Goal: Transaction & Acquisition: Book appointment/travel/reservation

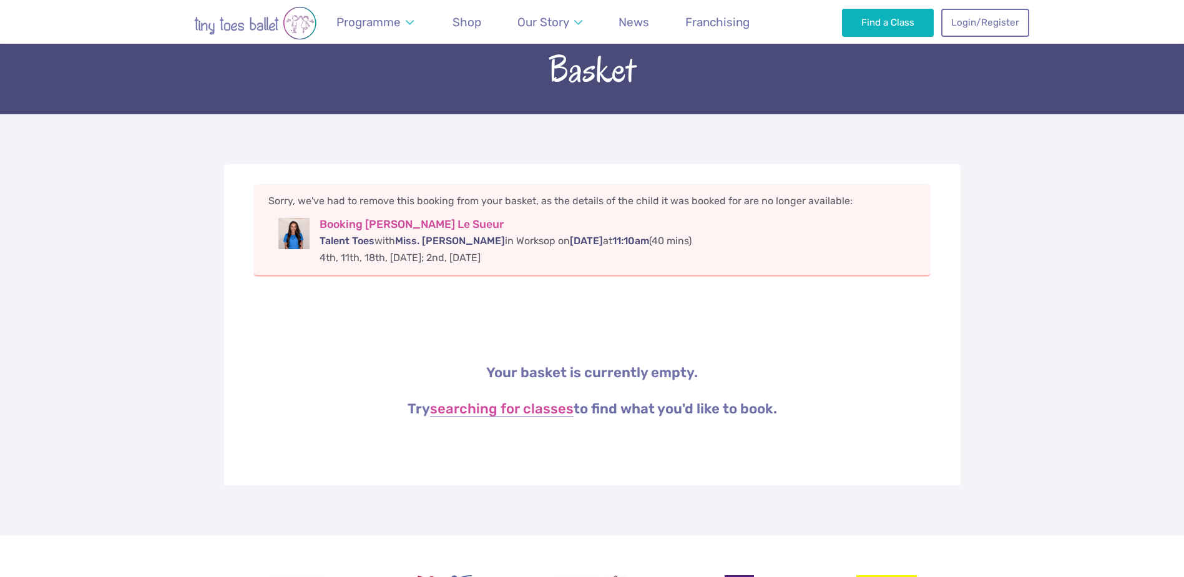
scroll to position [62, 0]
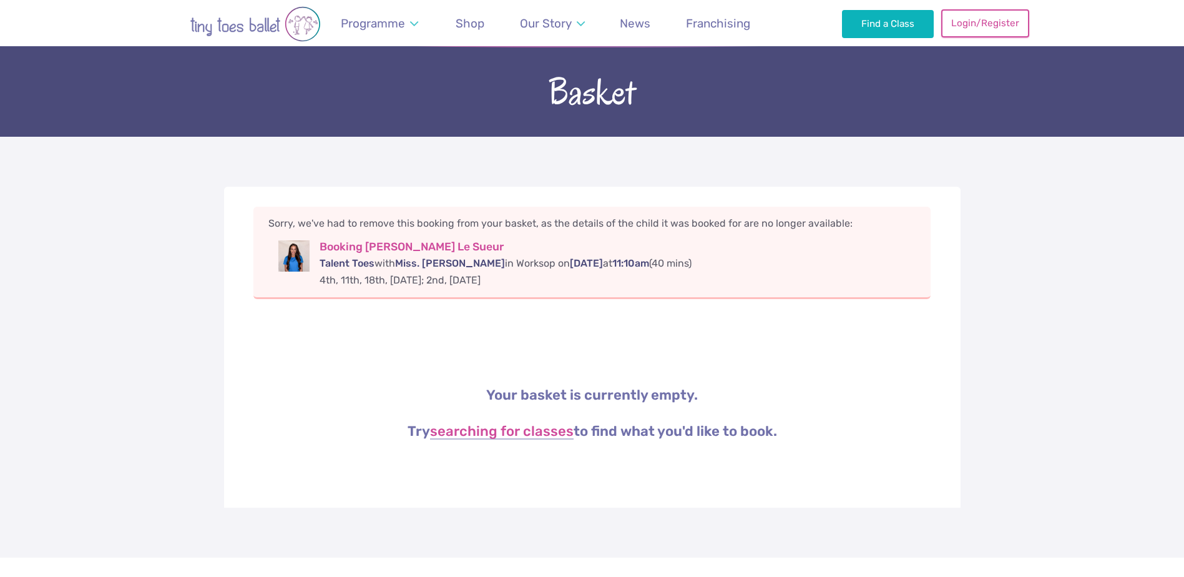
click at [990, 20] on link "Login/Register" at bounding box center [984, 22] width 87 height 27
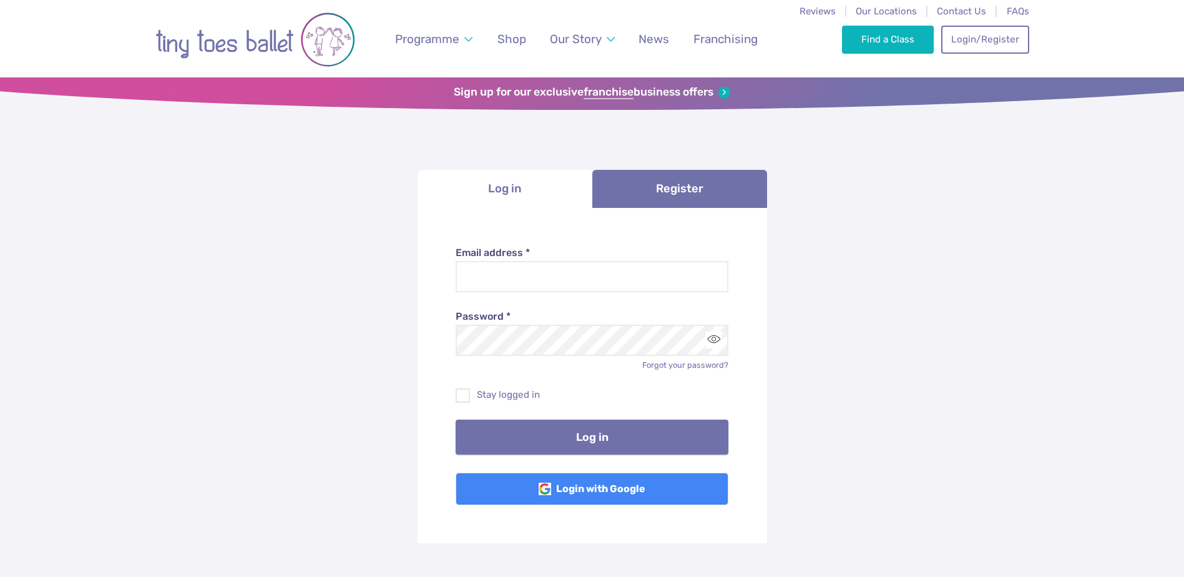
type input "**********"
click at [569, 435] on button "Log in" at bounding box center [592, 436] width 273 height 35
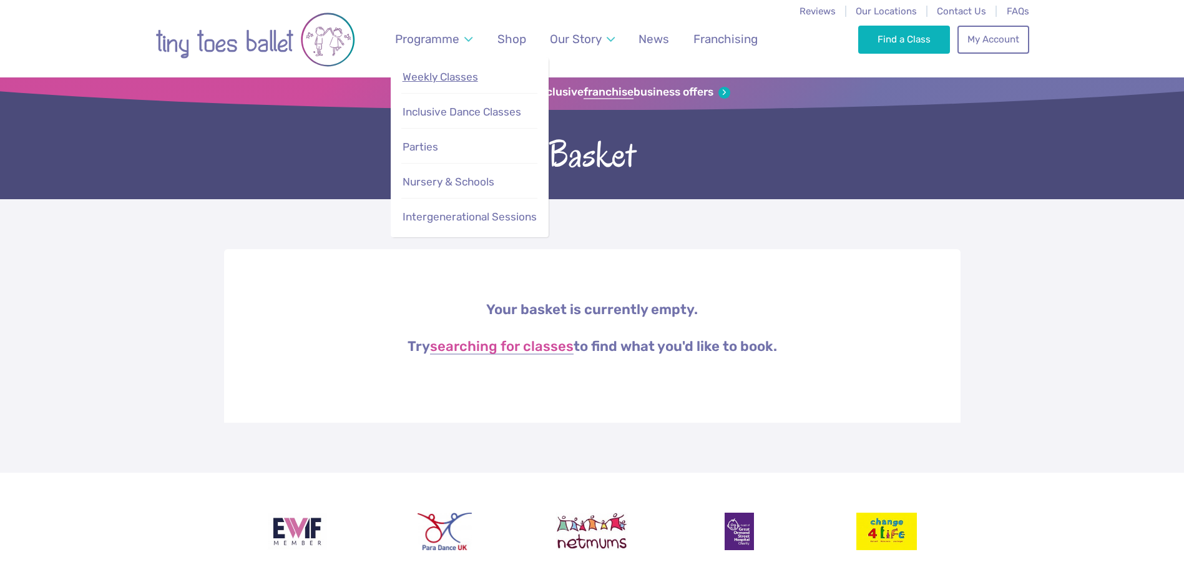
click at [424, 80] on span "Weekly Classes" at bounding box center [441, 77] width 76 height 12
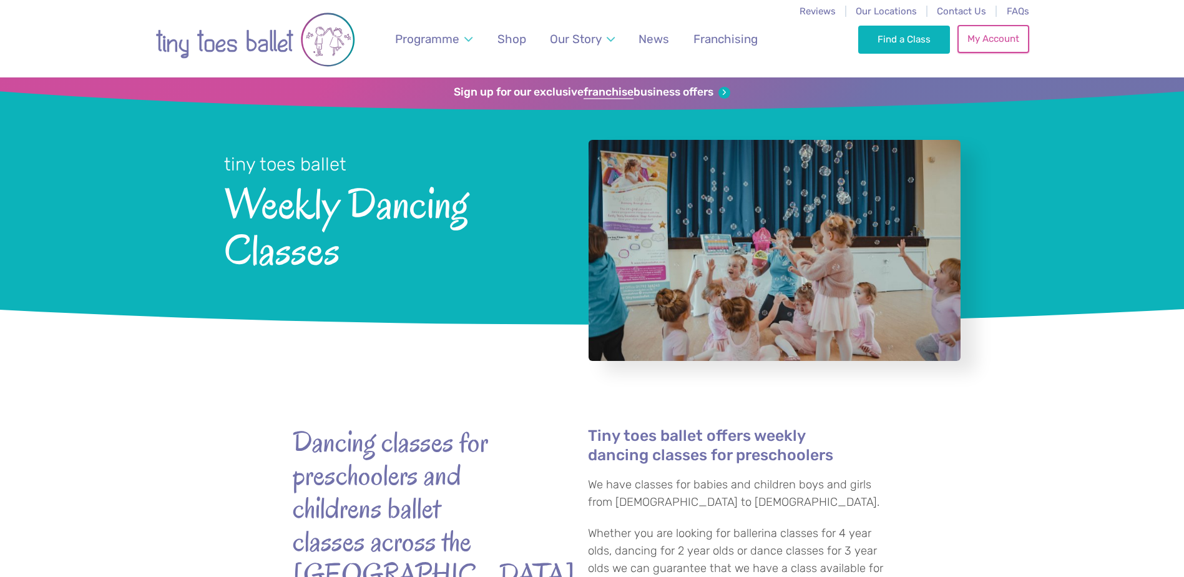
click at [987, 37] on link "My Account" at bounding box center [992, 38] width 71 height 27
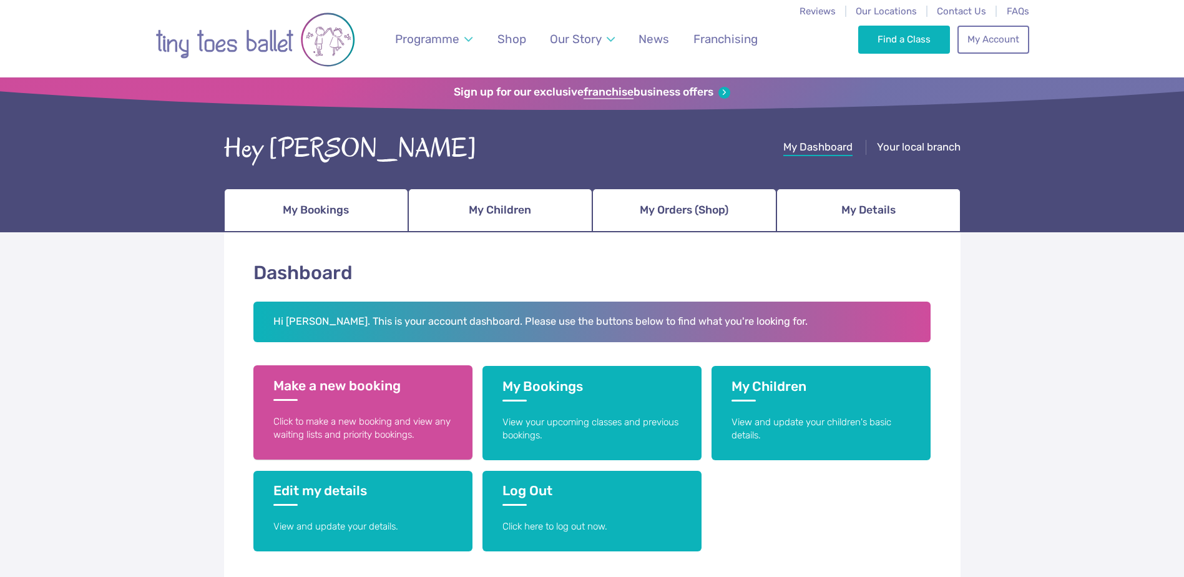
click at [356, 413] on link "Make a new booking Click to make a new booking and view any waiting lists and p…" at bounding box center [362, 412] width 219 height 94
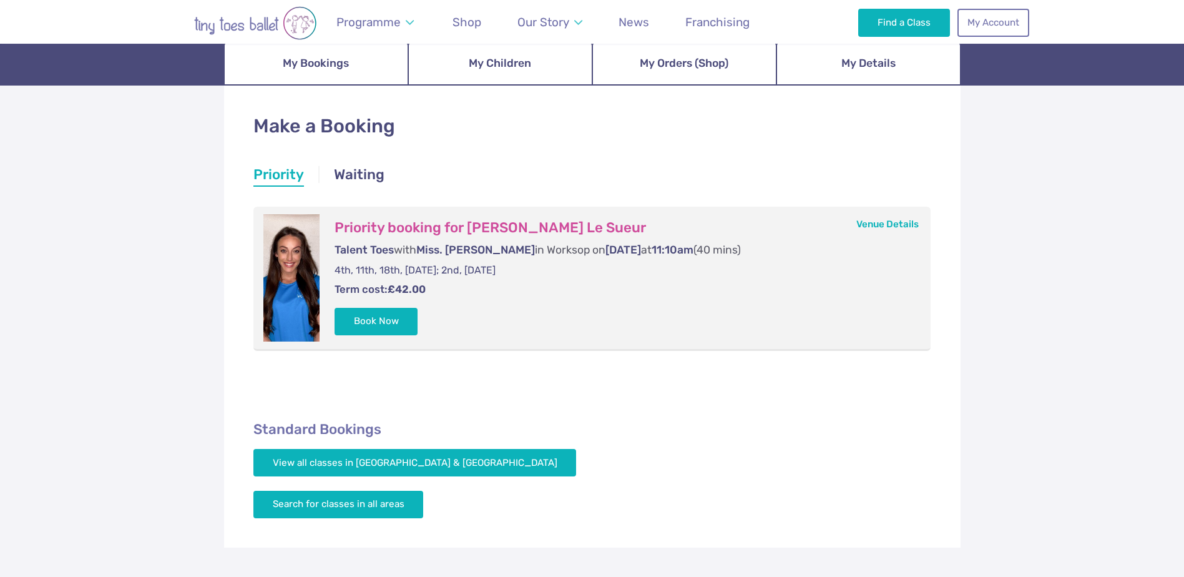
scroll to position [187, 0]
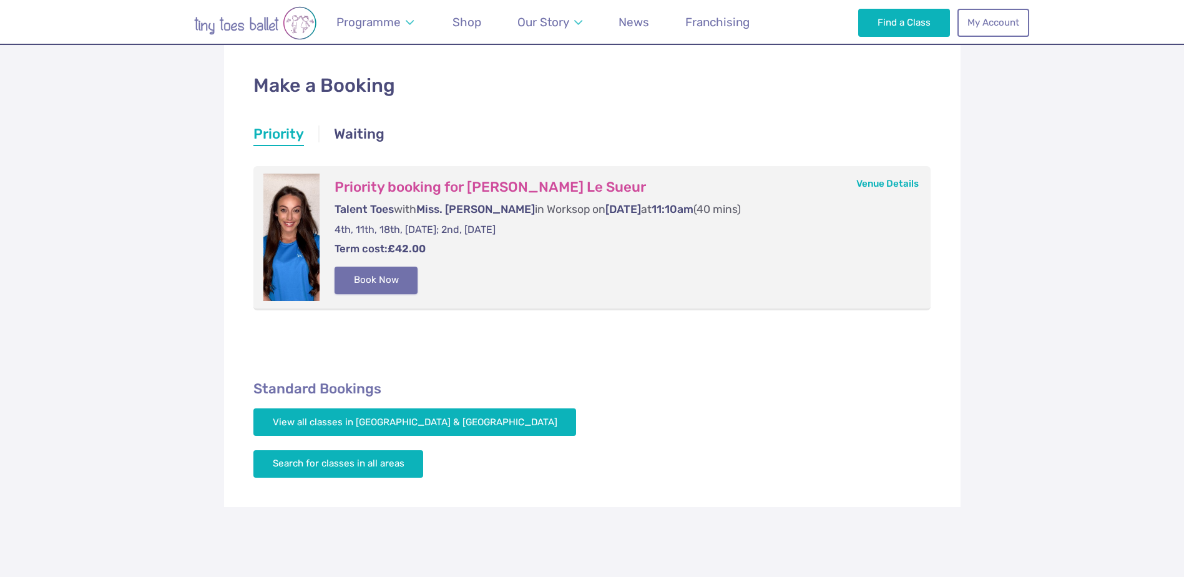
click at [377, 278] on button "Book Now" at bounding box center [377, 279] width 84 height 27
click at [1147, 289] on img at bounding box center [1156, 281] width 22 height 22
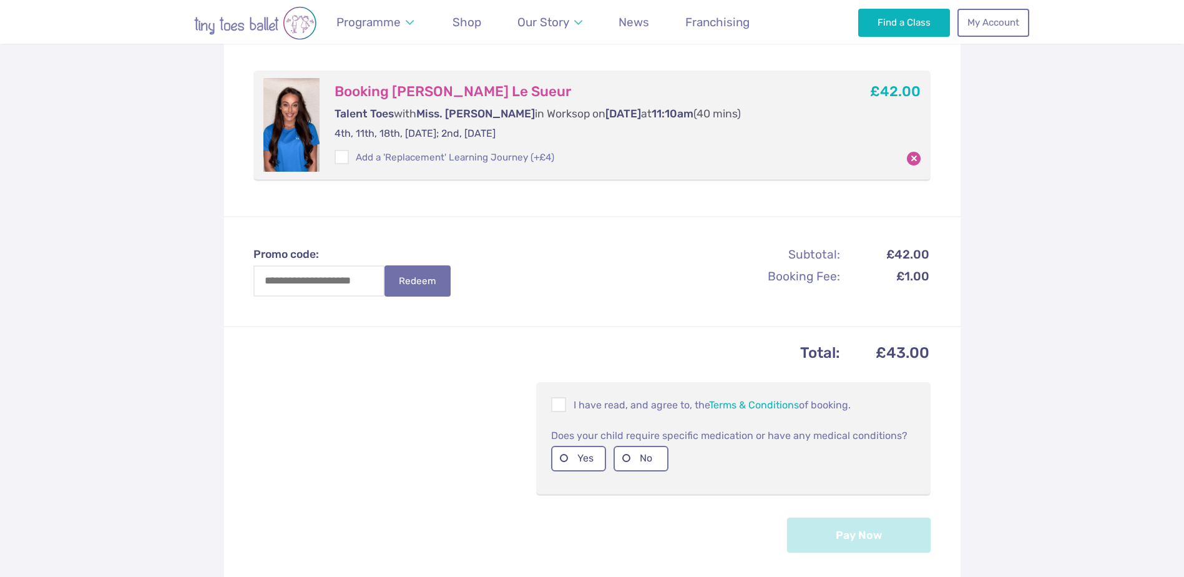
scroll to position [312, 0]
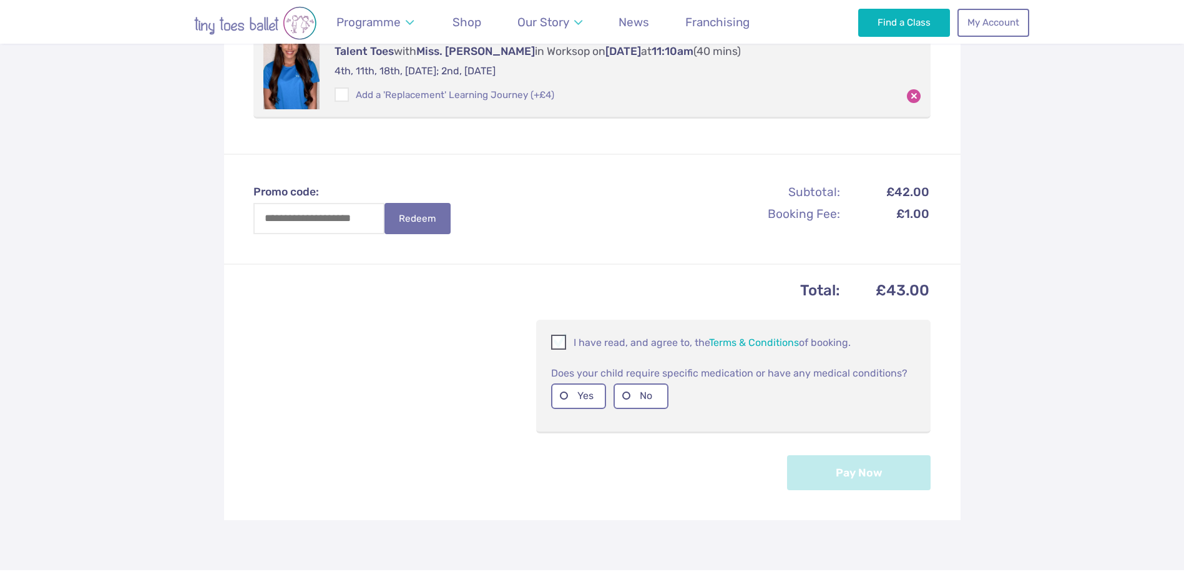
click at [559, 340] on span at bounding box center [559, 344] width 14 height 12
click at [622, 398] on label "No" at bounding box center [640, 396] width 55 height 26
click at [840, 470] on button "Pay Now" at bounding box center [859, 471] width 144 height 35
